Goal: Use online tool/utility: Utilize a website feature to perform a specific function

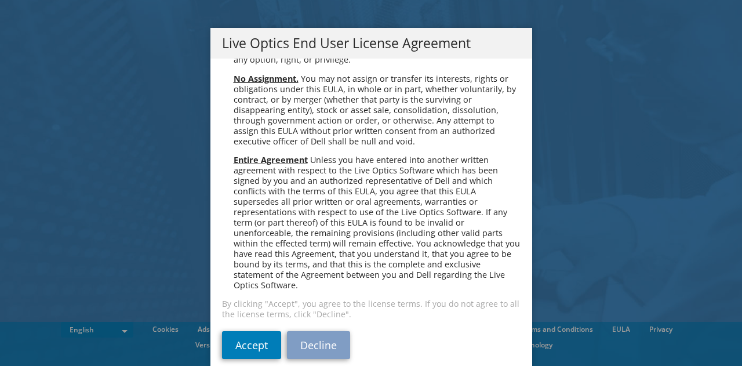
scroll to position [9, 0]
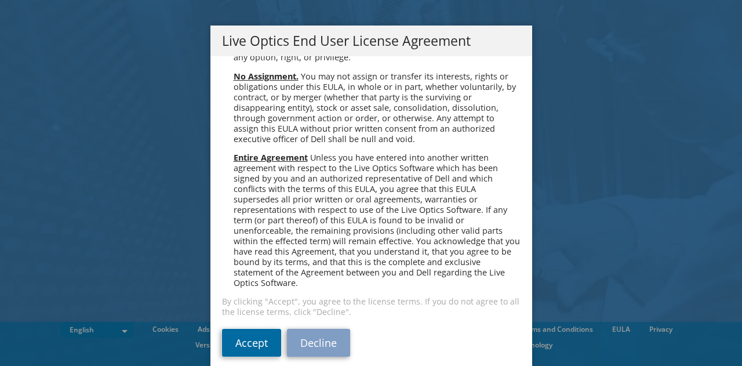
click at [258, 329] on link "Accept" at bounding box center [251, 343] width 59 height 28
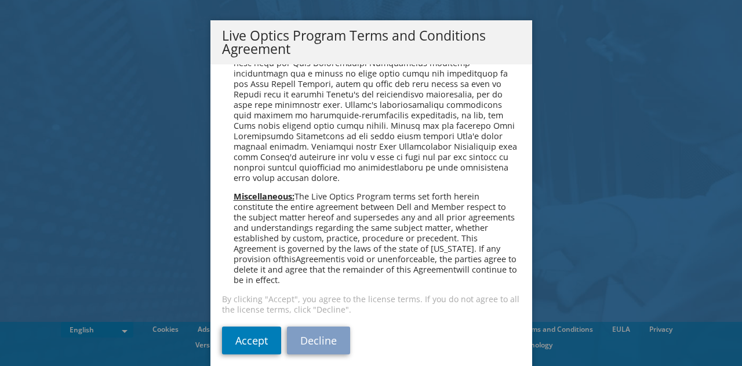
scroll to position [22, 0]
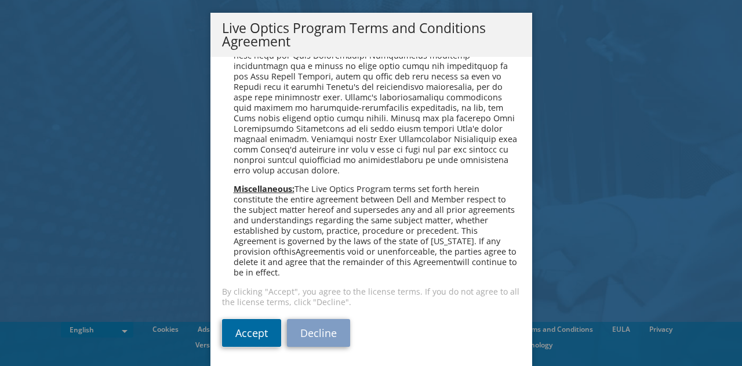
click at [234, 332] on link "Accept" at bounding box center [251, 333] width 59 height 28
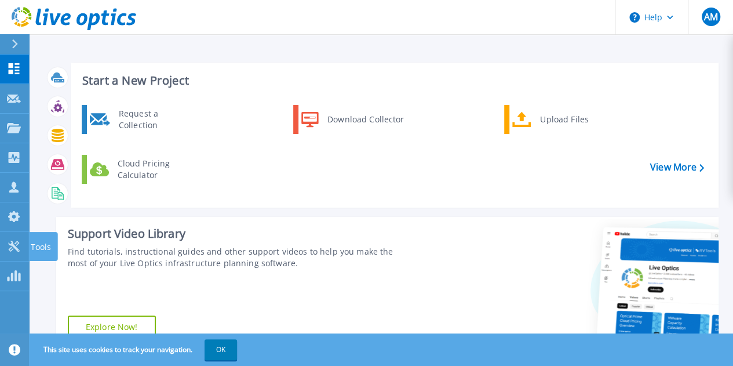
click at [42, 247] on p "Tools" at bounding box center [41, 247] width 20 height 30
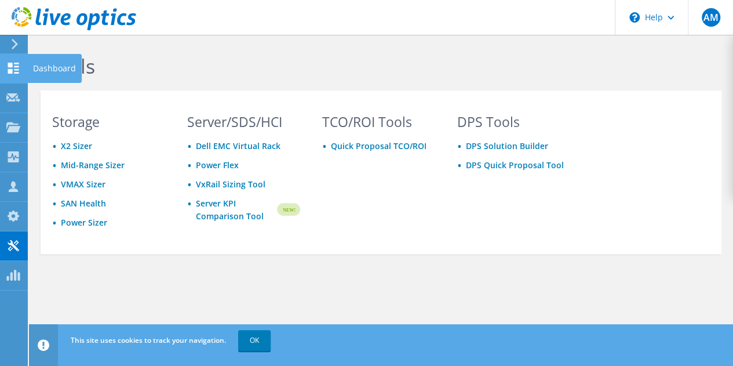
click at [57, 66] on div "Dashboard" at bounding box center [54, 68] width 54 height 29
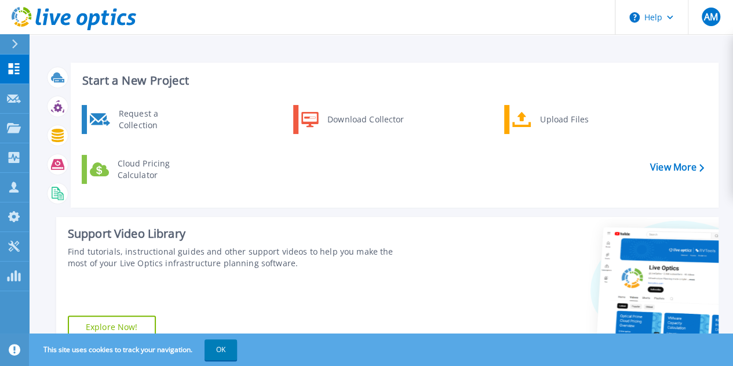
click at [564, 113] on div "Upload Files" at bounding box center [577, 119] width 86 height 23
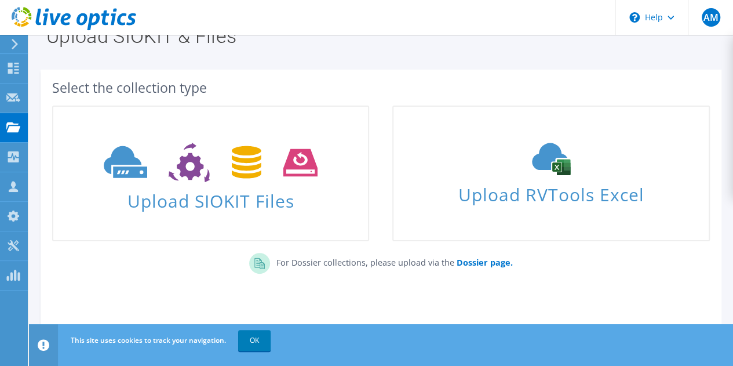
scroll to position [61, 0]
